Goal: Task Accomplishment & Management: Use online tool/utility

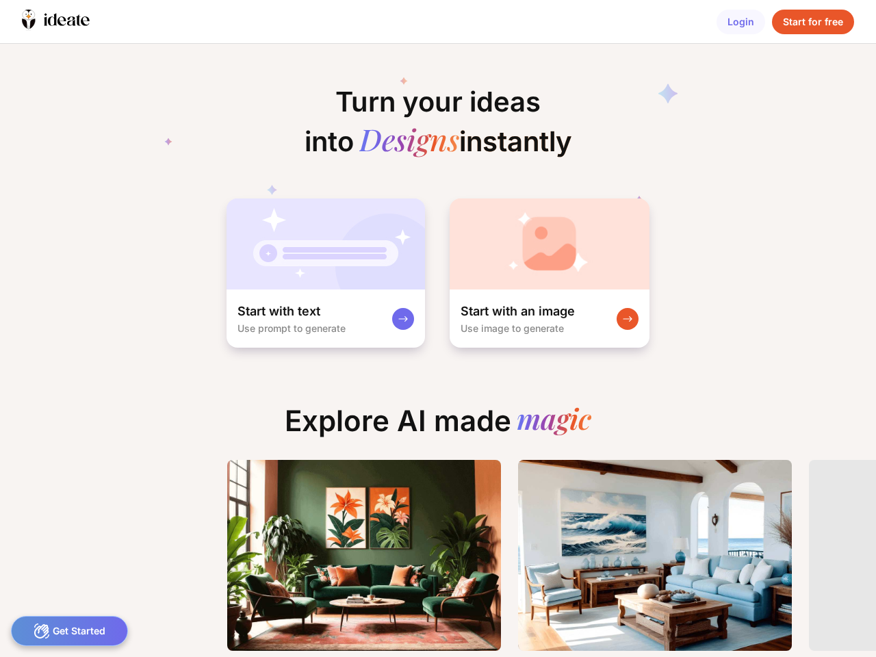
scroll to position [0, 18]
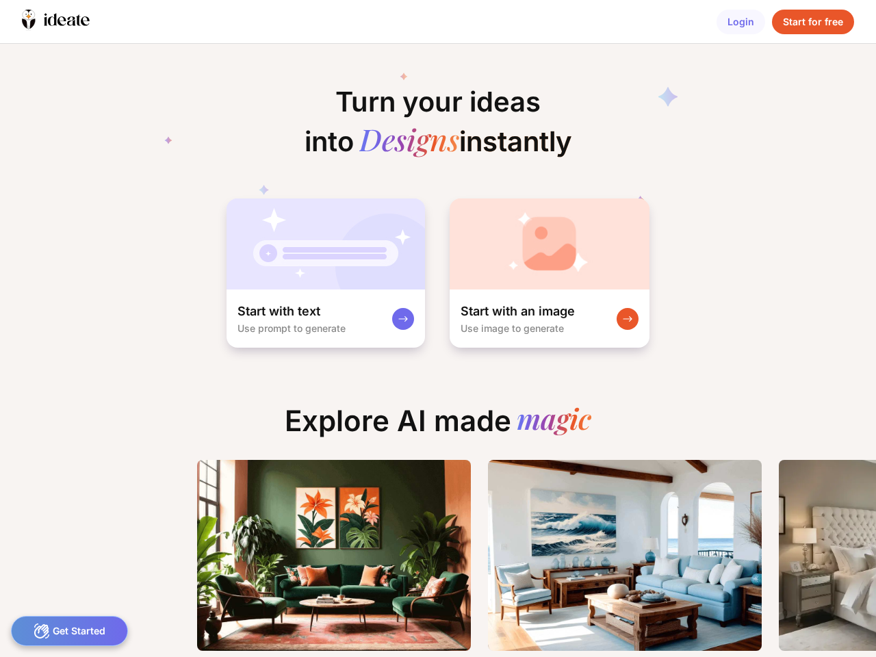
click at [55, 21] on icon at bounding box center [52, 20] width 9 height 12
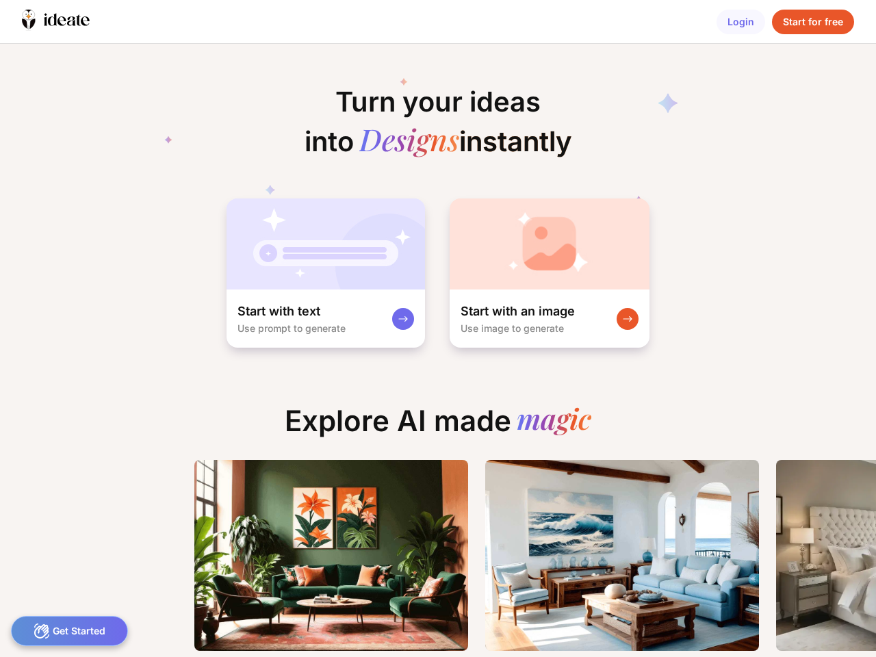
click at [741, 22] on div "Login" at bounding box center [741, 22] width 49 height 25
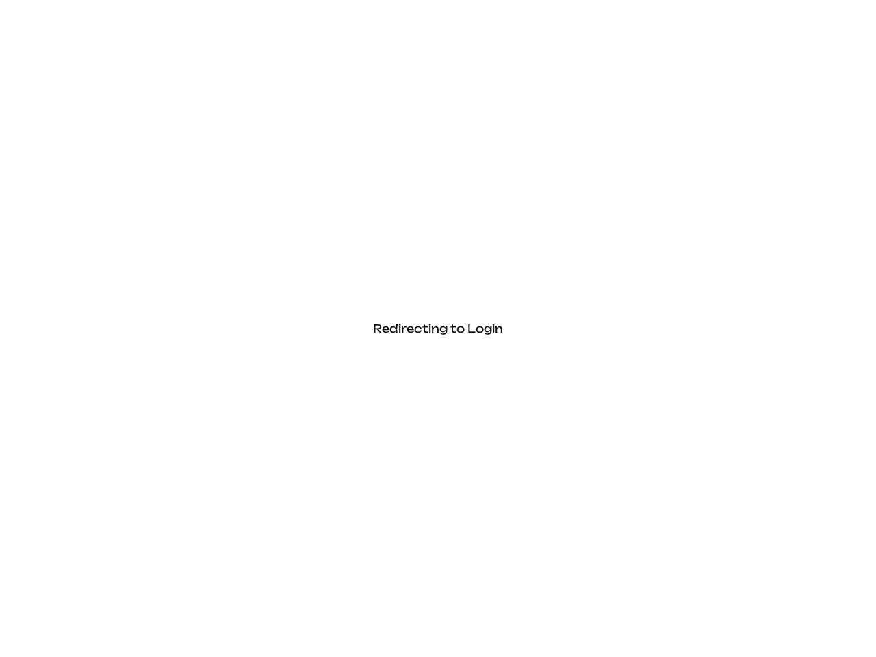
click at [813, 22] on div "Redirecting to Login" at bounding box center [438, 328] width 876 height 657
click at [324, 273] on div "Redirecting to Login" at bounding box center [438, 328] width 876 height 657
click at [548, 273] on div "Redirecting to Login" at bounding box center [438, 328] width 876 height 657
click at [69, 631] on div "Redirecting to Login" at bounding box center [438, 328] width 876 height 657
